Goal: Navigation & Orientation: Find specific page/section

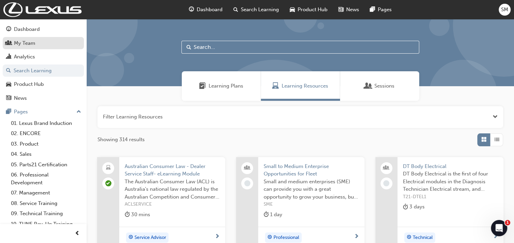
click at [31, 45] on div "My Team" at bounding box center [24, 43] width 21 height 8
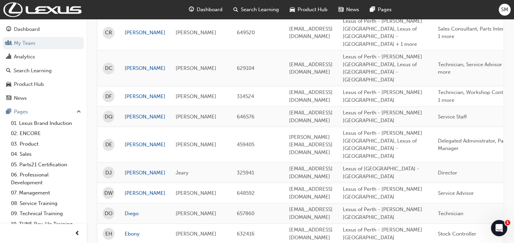
scroll to position [577, 0]
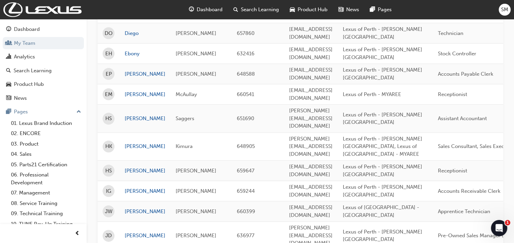
drag, startPoint x: 233, startPoint y: 243, endPoint x: 275, endPoint y: 245, distance: 42.8
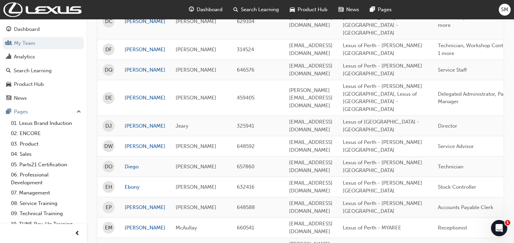
scroll to position [587, 0]
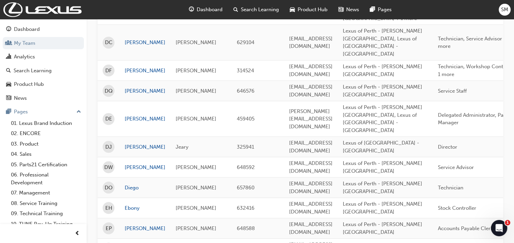
drag, startPoint x: 471, startPoint y: 160, endPoint x: 366, endPoint y: 160, distance: 105.6
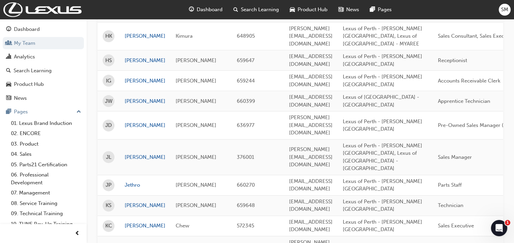
scroll to position [892, 0]
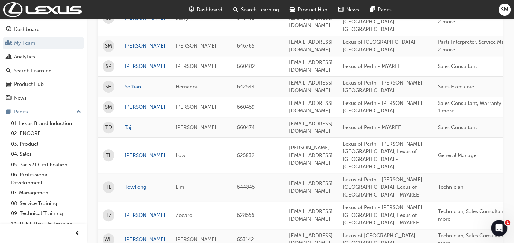
scroll to position [253, 0]
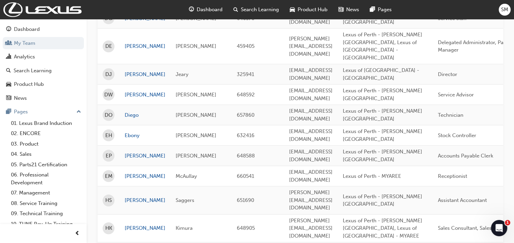
scroll to position [660, 0]
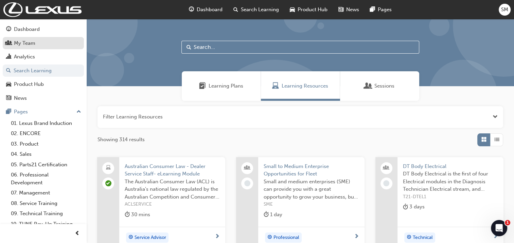
click at [21, 46] on div "My Team" at bounding box center [24, 43] width 21 height 8
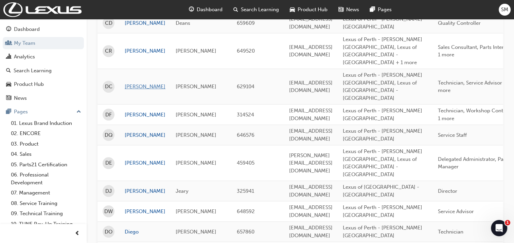
scroll to position [543, 0]
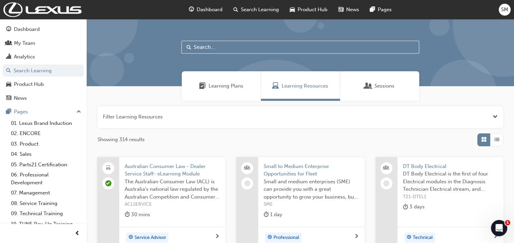
click at [506, 12] on span "SM" at bounding box center [504, 10] width 7 height 8
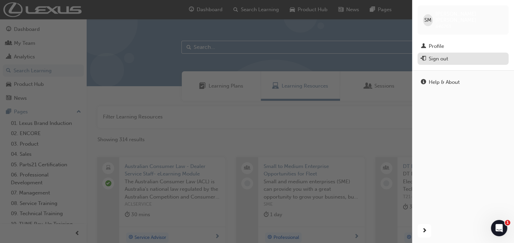
click at [432, 55] on div "Sign out" at bounding box center [437, 59] width 19 height 8
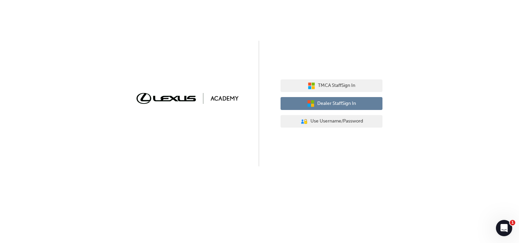
click at [329, 99] on button "Dealer Staff Sign In" at bounding box center [331, 103] width 102 height 13
click at [363, 108] on button "Dealer Staff Sign In" at bounding box center [331, 103] width 102 height 13
